Goal: Complete application form

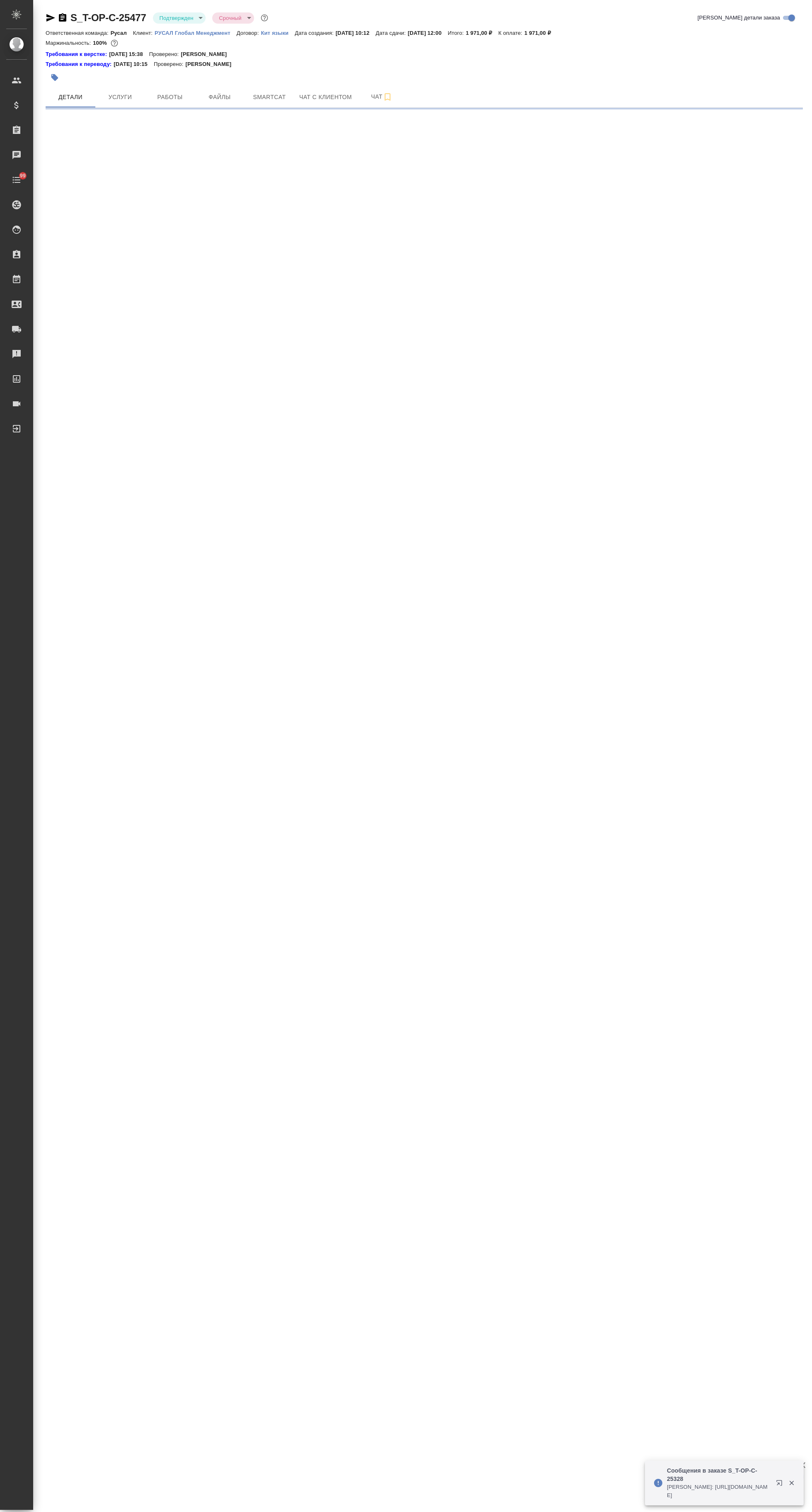
select select "RU"
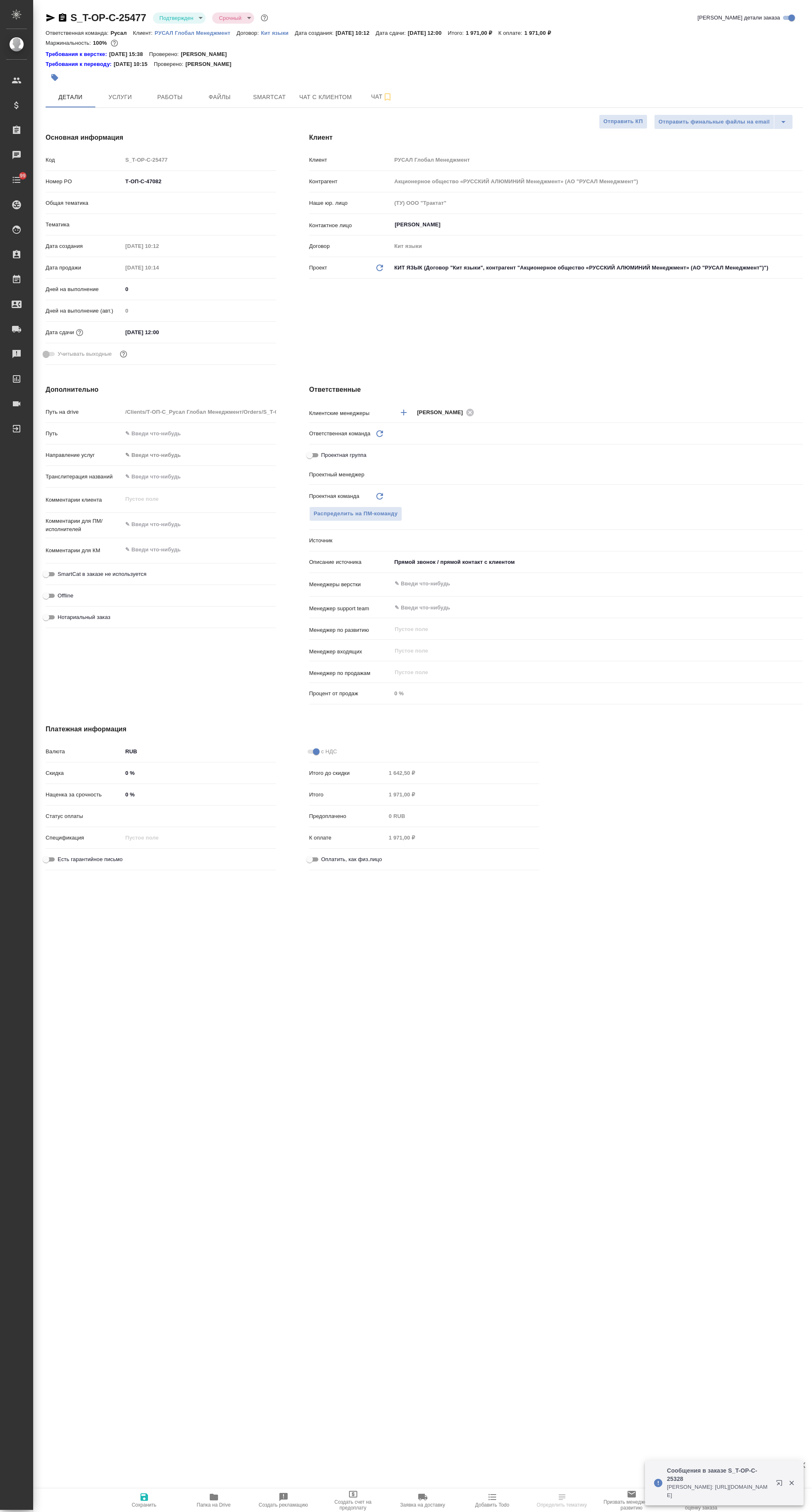
type textarea "x"
type input "Русал"
type textarea "x"
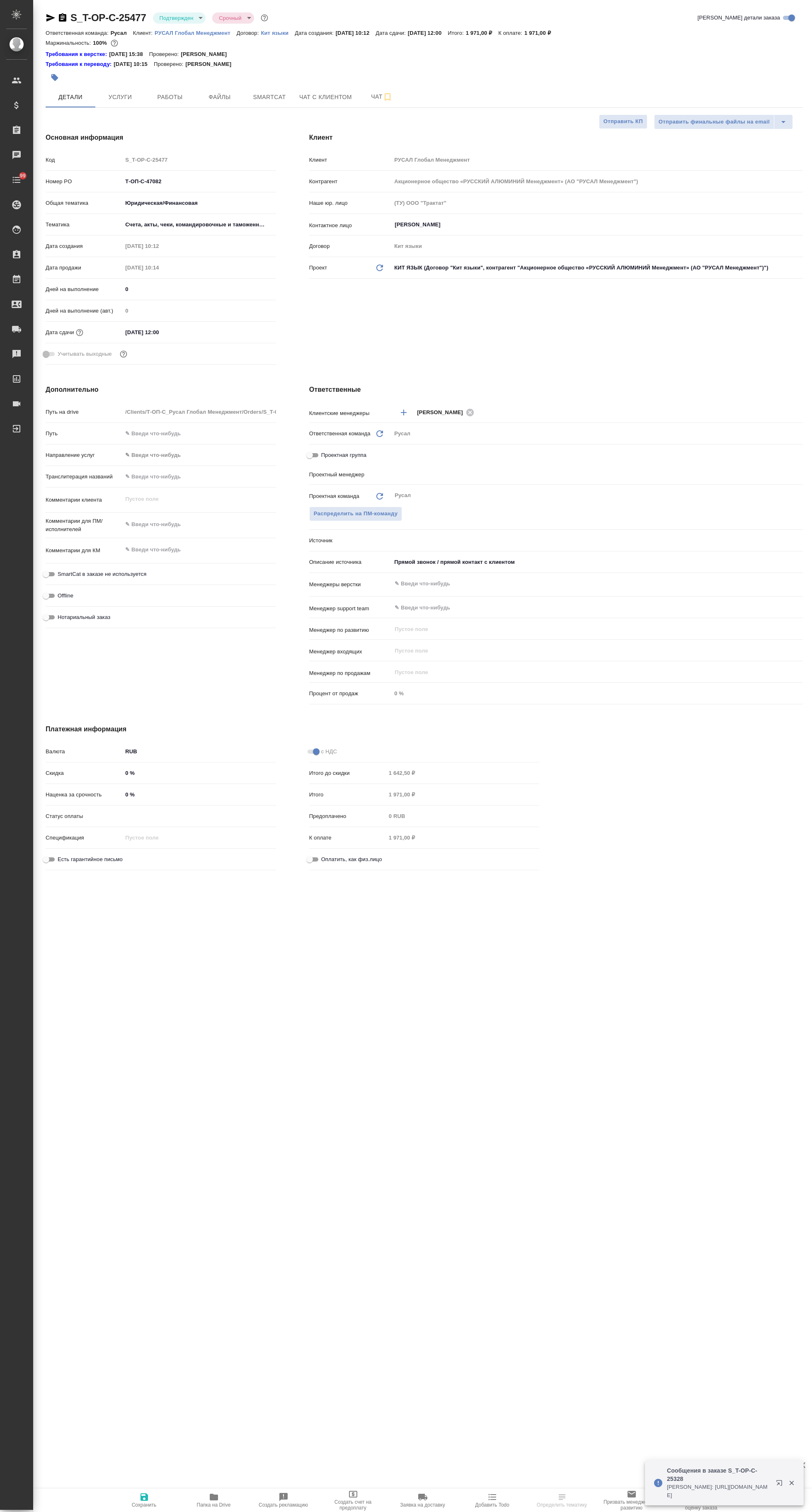
type textarea "x"
type input "[PERSON_NAME]"
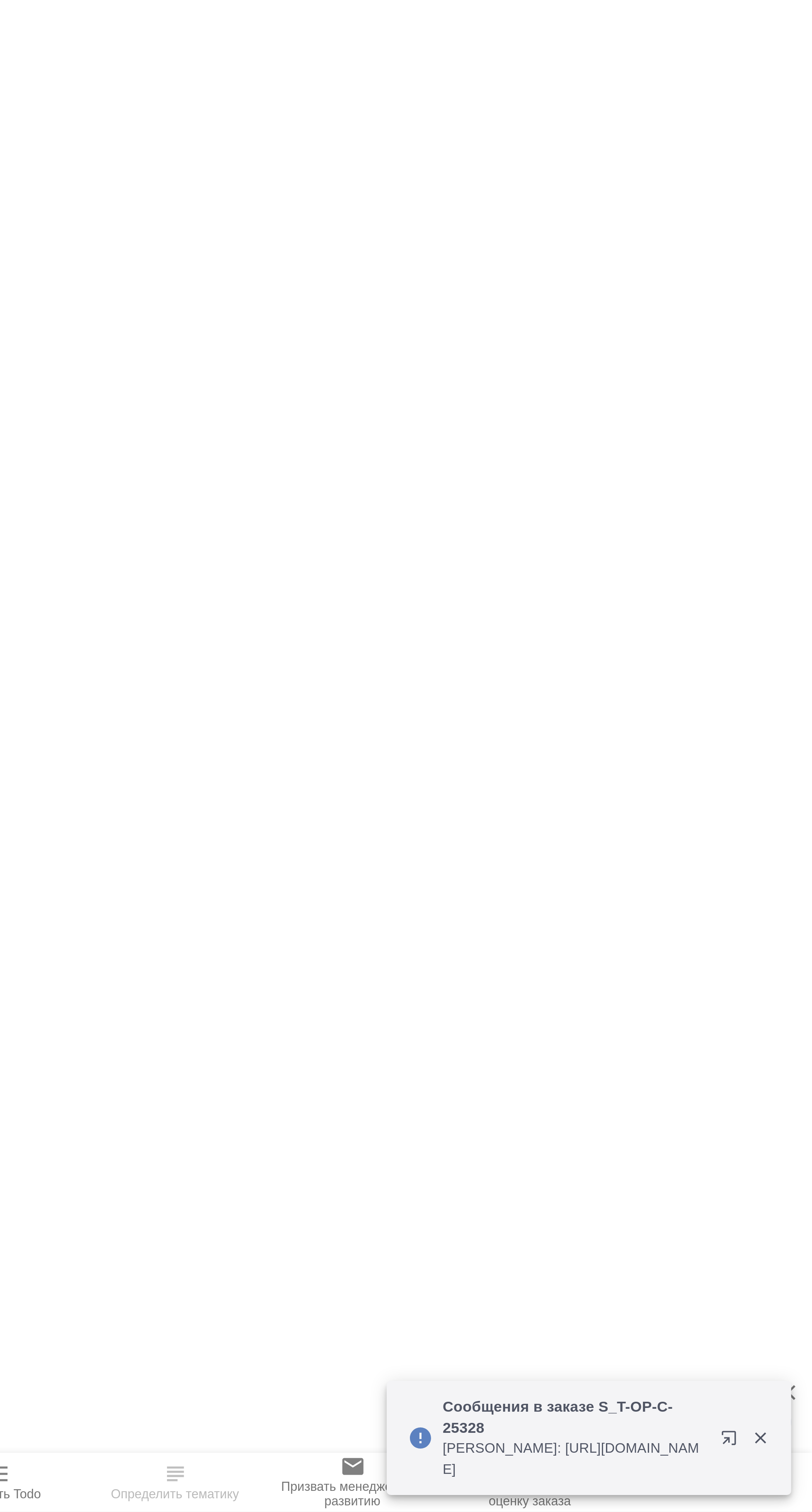
type textarea "x"
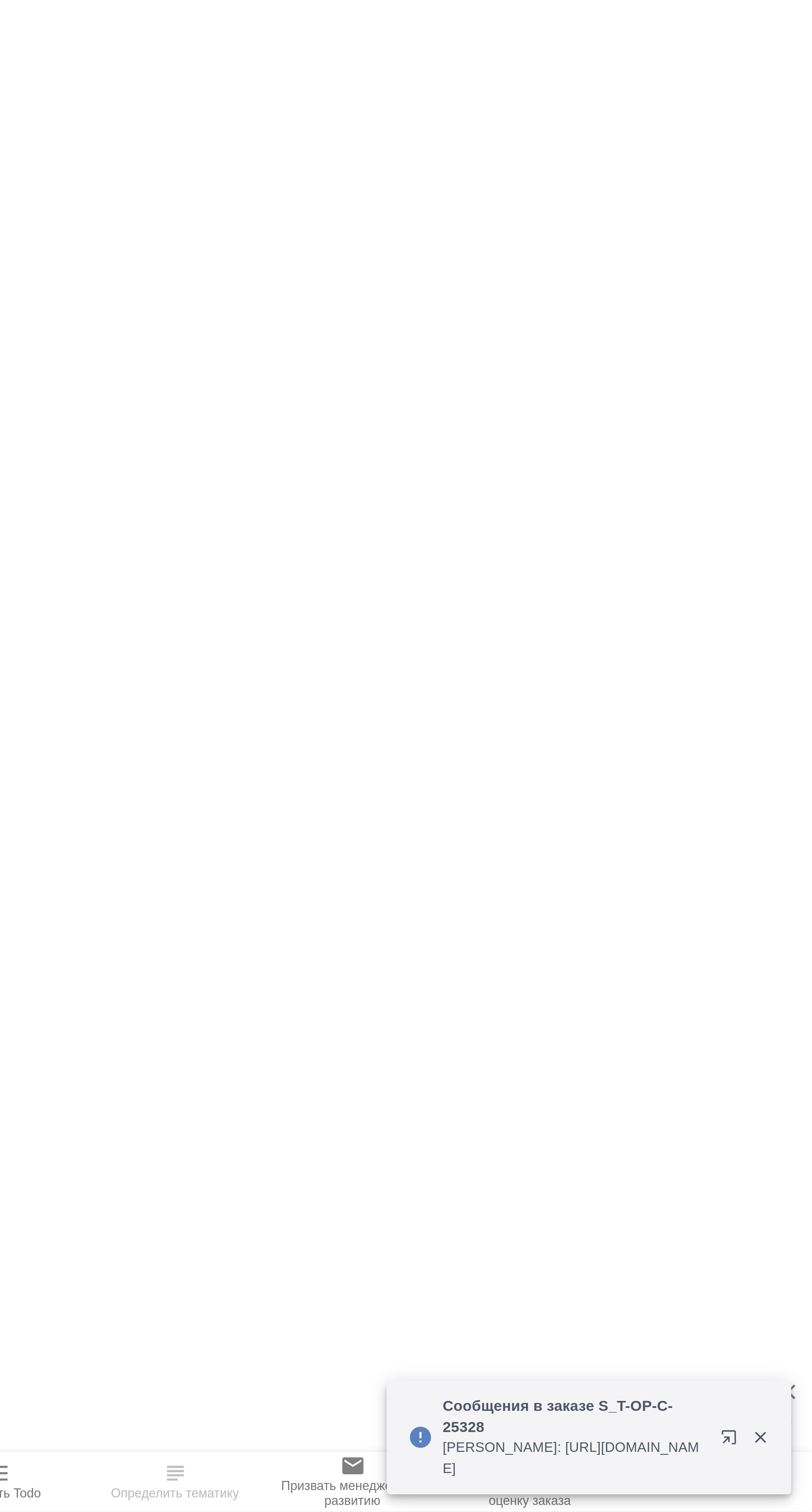
type textarea "x"
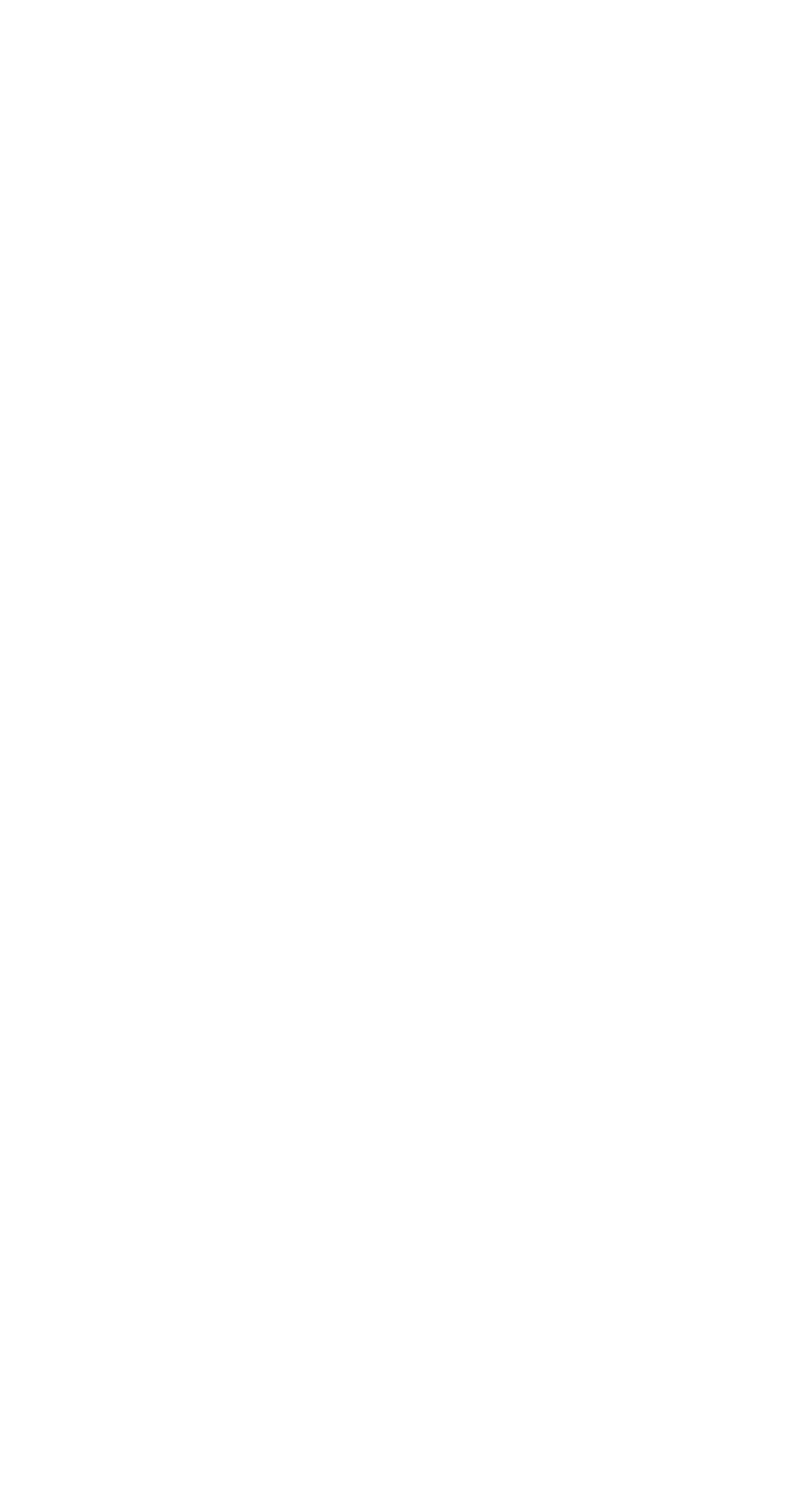
select select "RU"
type textarea "x"
click at [205, 1508] on span "Папка на Drive" at bounding box center [214, 1500] width 60 height 16
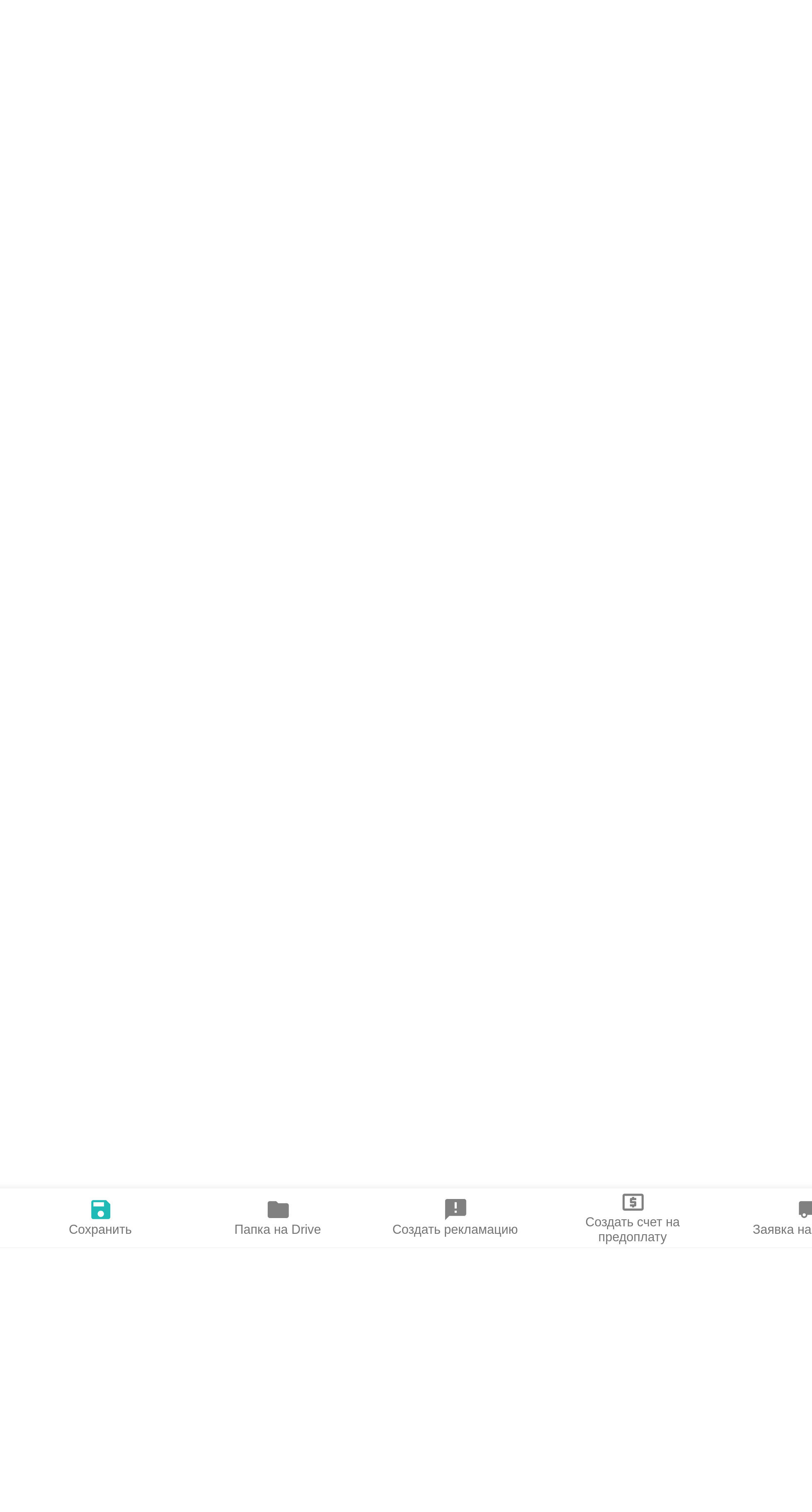
type textarea "x"
